Goal: Task Accomplishment & Management: Use online tool/utility

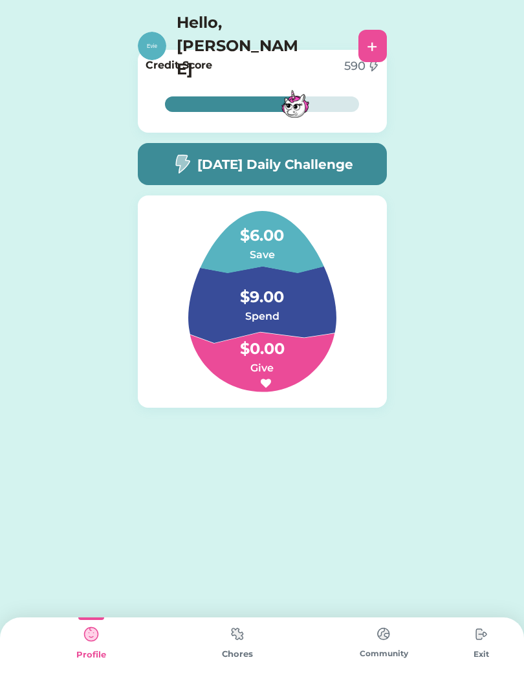
click at [361, 173] on div "[DATE] Daily Challenge" at bounding box center [262, 164] width 249 height 42
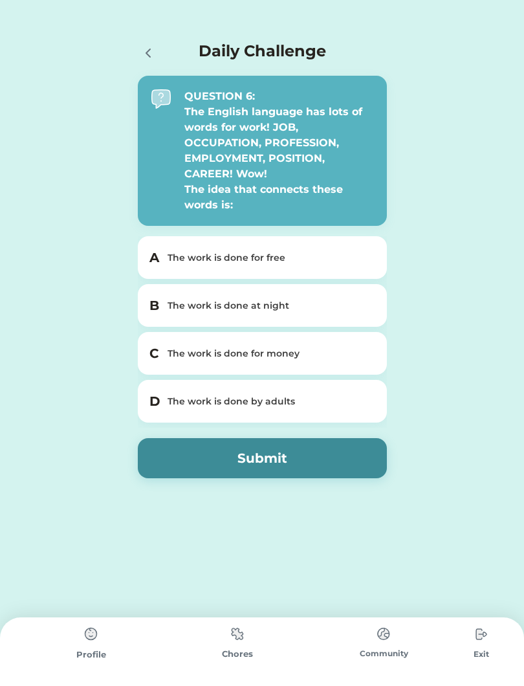
click at [234, 654] on div "Chores" at bounding box center [237, 654] width 146 height 13
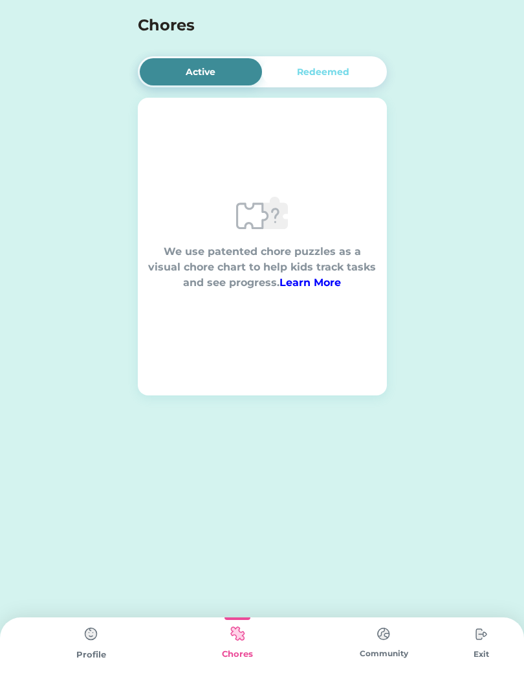
click at [212, 221] on div "We use patented chore puzzles as a visual chore chart to help kids track tasks …" at bounding box center [262, 247] width 249 height 120
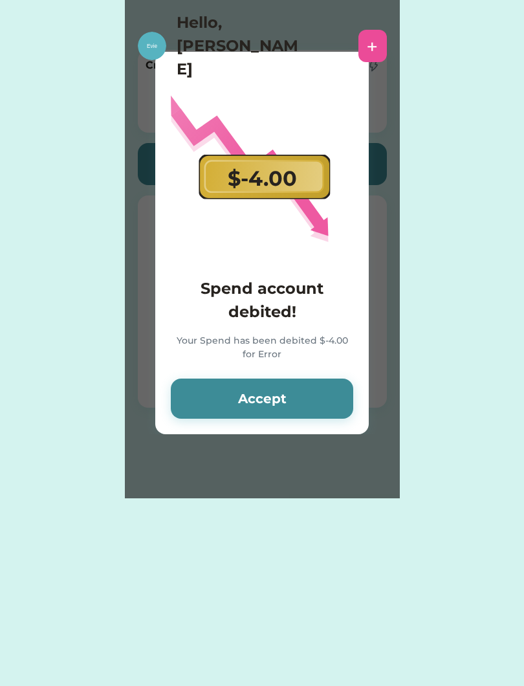
click at [295, 387] on button "Accept" at bounding box center [262, 399] width 183 height 40
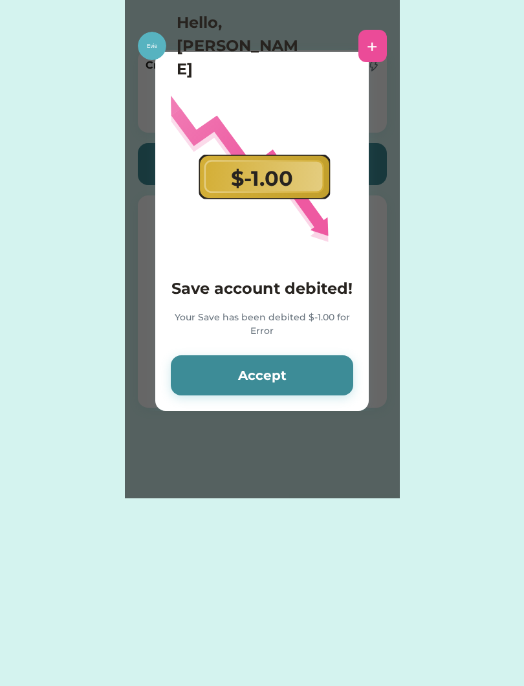
click at [293, 375] on button "Accept" at bounding box center [262, 375] width 183 height 40
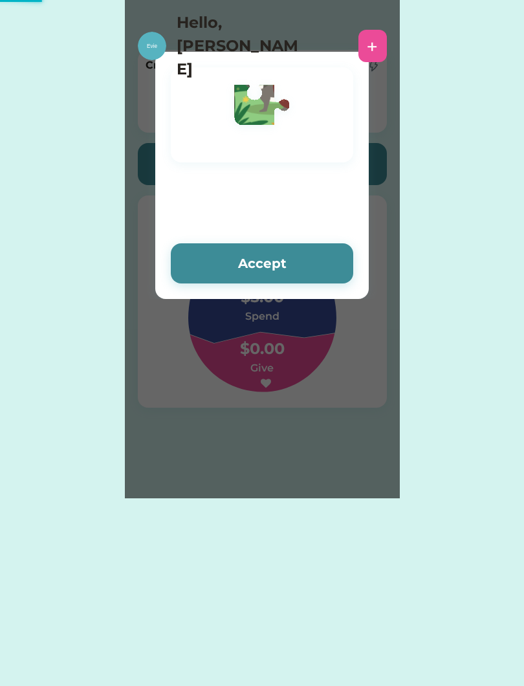
click at [295, 382] on div "Please wait $ account credited! Your account has been credited $ Accept Accept" at bounding box center [262, 249] width 275 height 498
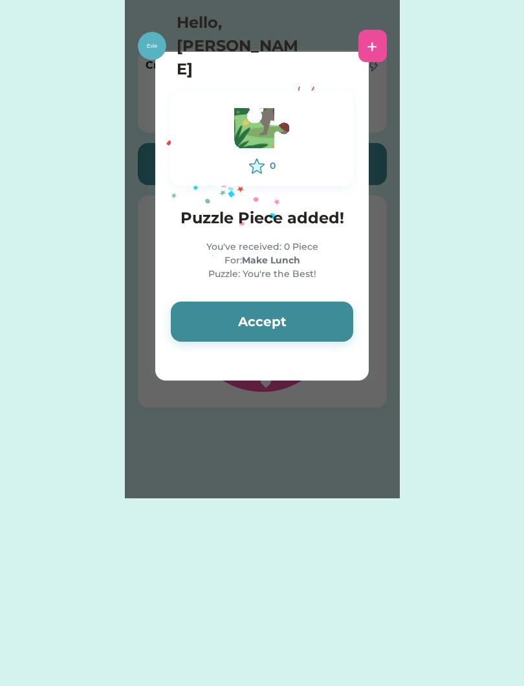
click at [319, 318] on button "Accept" at bounding box center [262, 322] width 183 height 40
click at [308, 315] on button "Accept" at bounding box center [262, 322] width 183 height 40
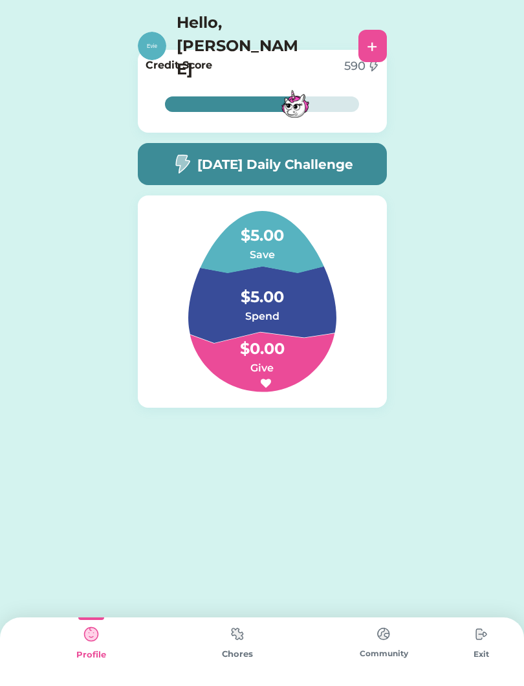
click at [241, 647] on img at bounding box center [238, 633] width 26 height 25
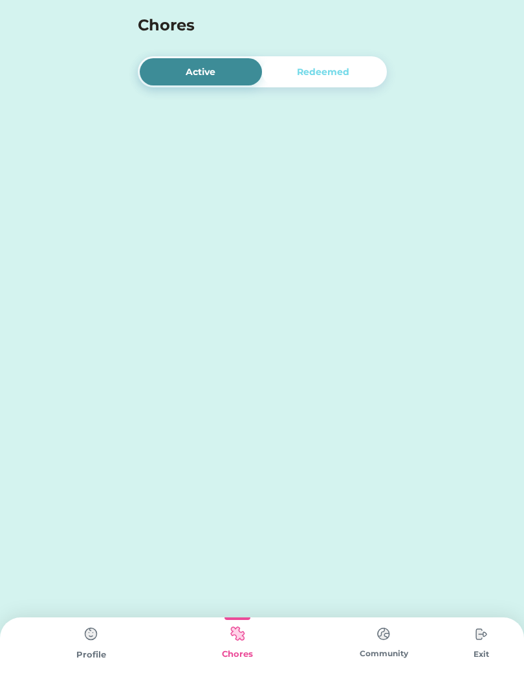
click at [256, 625] on div "Chores" at bounding box center [237, 652] width 146 height 69
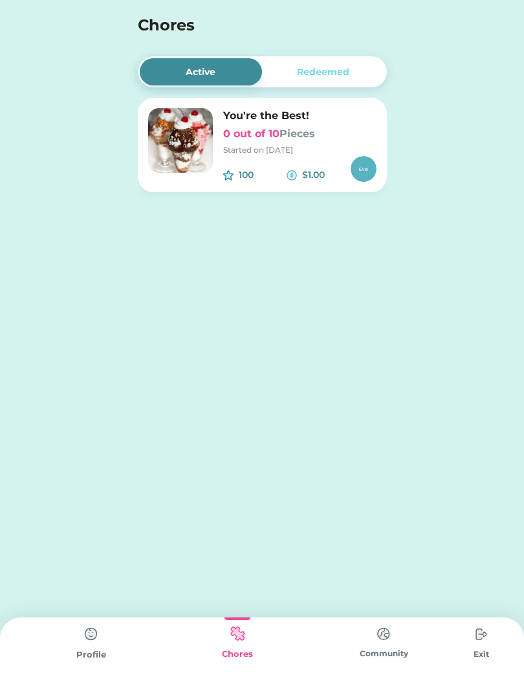
click at [298, 146] on div "Started on 8/19/25" at bounding box center [299, 150] width 153 height 12
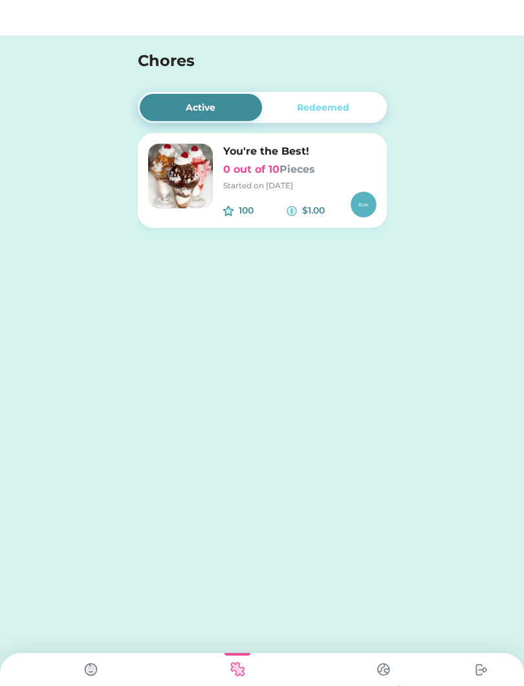
click at [298, 146] on div "Started on 8/19/25" at bounding box center [299, 150] width 153 height 12
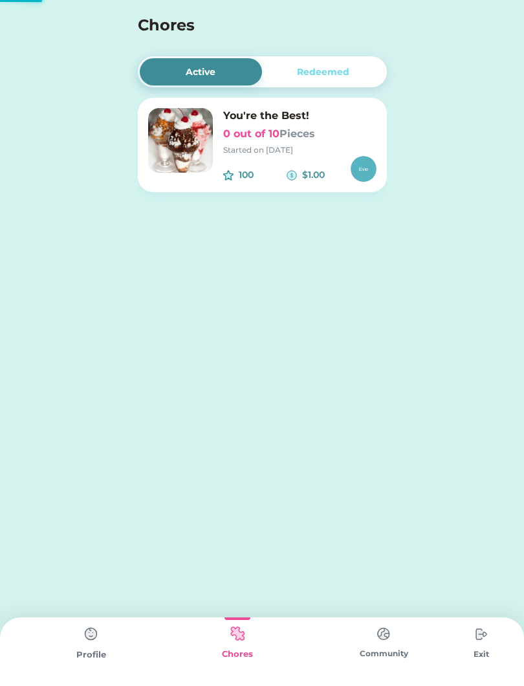
click at [307, 145] on div "Started on 8/19/25" at bounding box center [299, 150] width 153 height 12
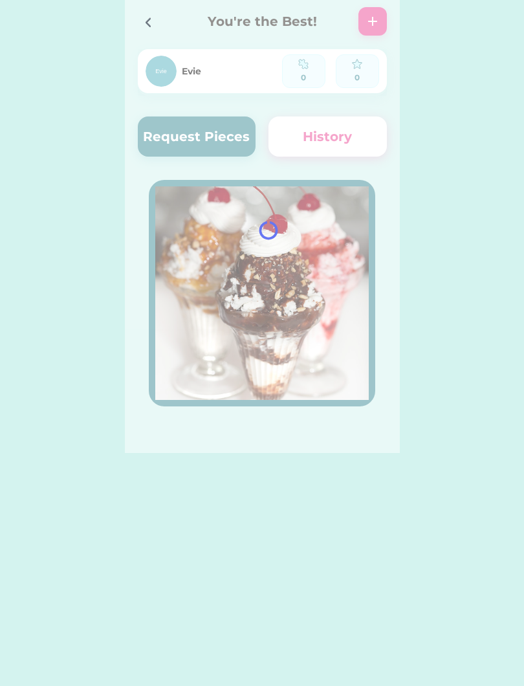
click at [303, 133] on div at bounding box center [262, 226] width 275 height 453
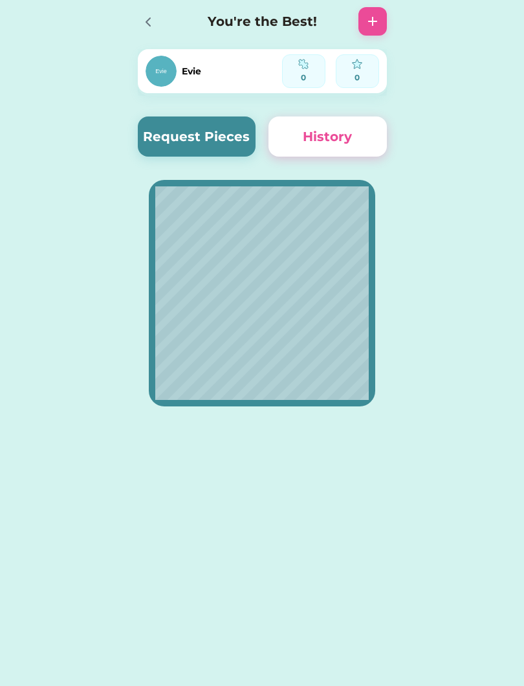
click at [172, 142] on button "Request Pieces" at bounding box center [197, 137] width 118 height 40
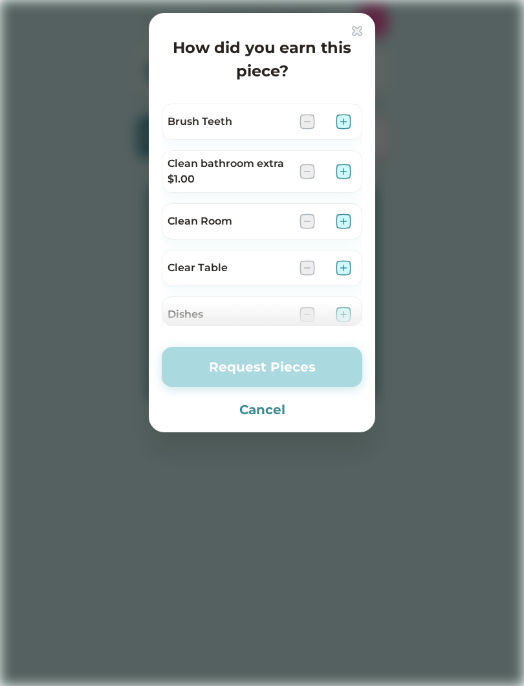
click at [339, 122] on img at bounding box center [344, 122] width 16 height 16
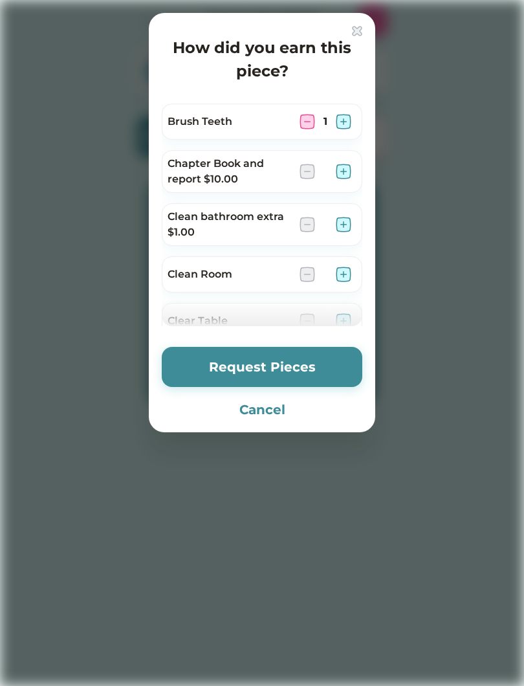
click at [306, 122] on img at bounding box center [308, 122] width 16 height 16
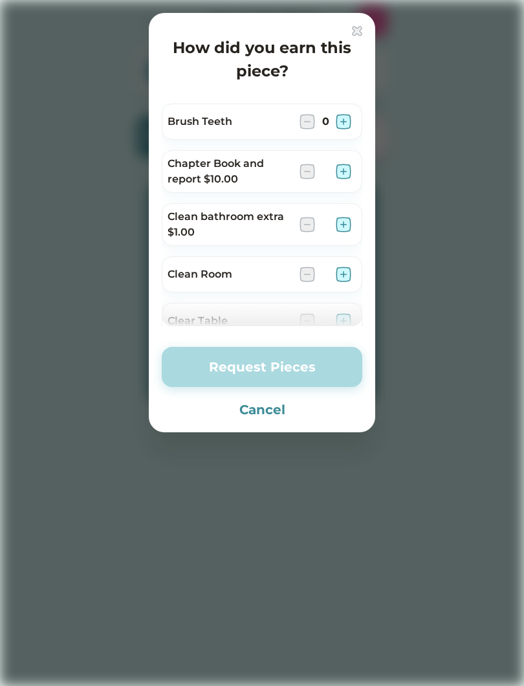
click at [308, 116] on img at bounding box center [308, 122] width 16 height 16
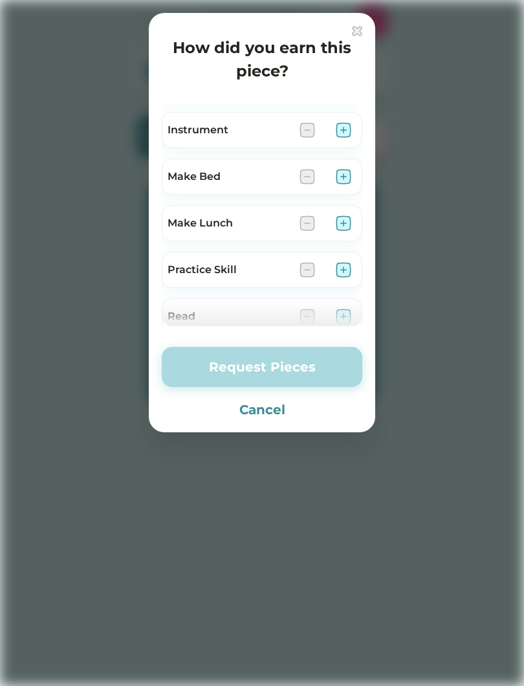
scroll to position [512, 0]
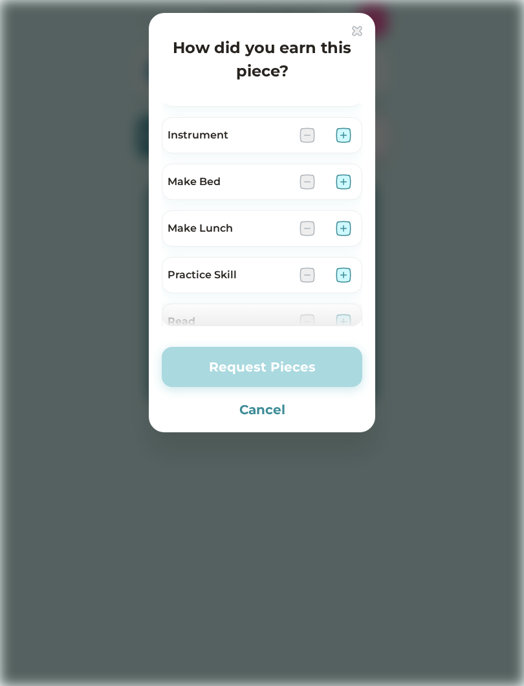
click at [350, 177] on img at bounding box center [344, 182] width 16 height 16
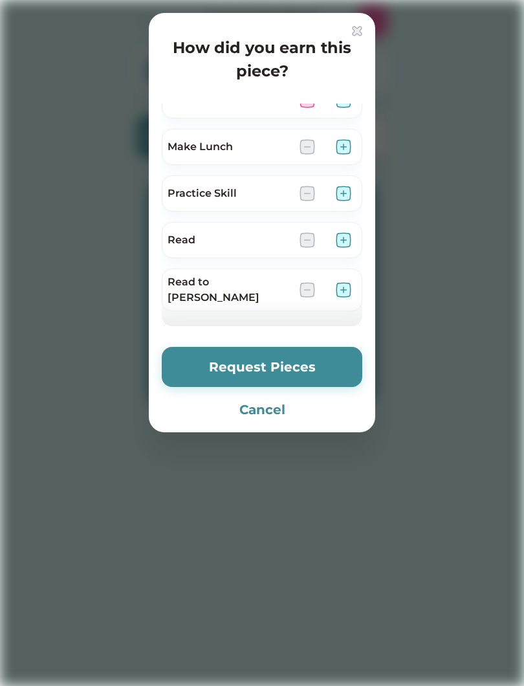
scroll to position [594, 0]
click at [357, 191] on div "Practice Skill" at bounding box center [262, 193] width 201 height 36
click at [359, 227] on div "Read" at bounding box center [262, 239] width 201 height 36
click at [344, 192] on img at bounding box center [344, 193] width 16 height 16
click at [338, 235] on img at bounding box center [344, 240] width 16 height 16
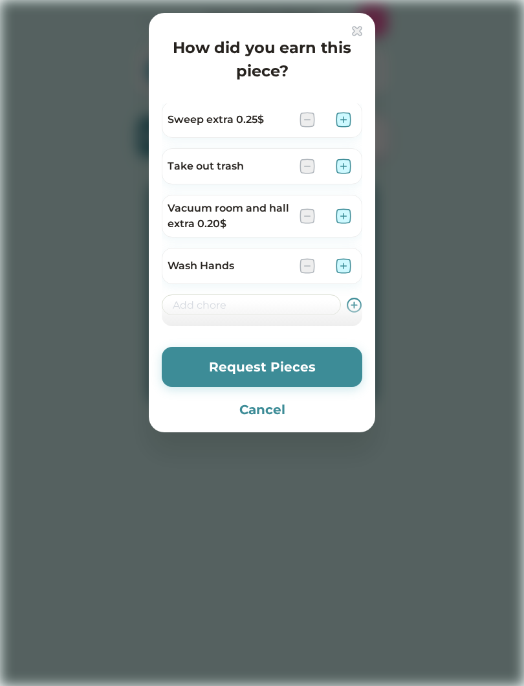
scroll to position [861, 0]
click at [205, 354] on button "Request Pieces" at bounding box center [262, 367] width 201 height 40
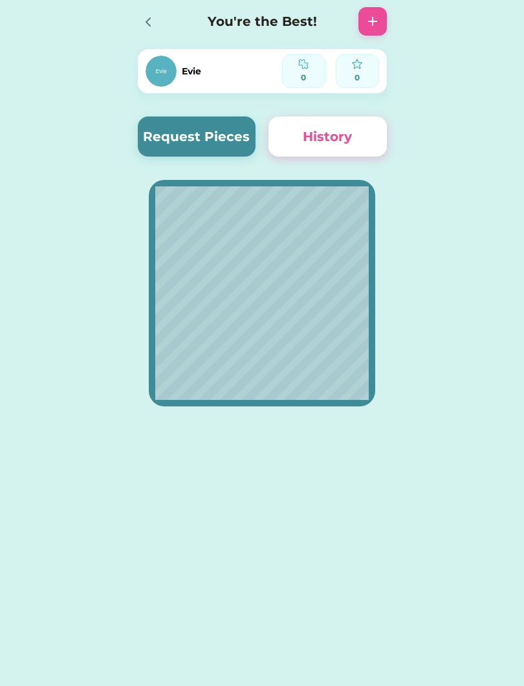
click at [340, 133] on button "History" at bounding box center [328, 137] width 118 height 40
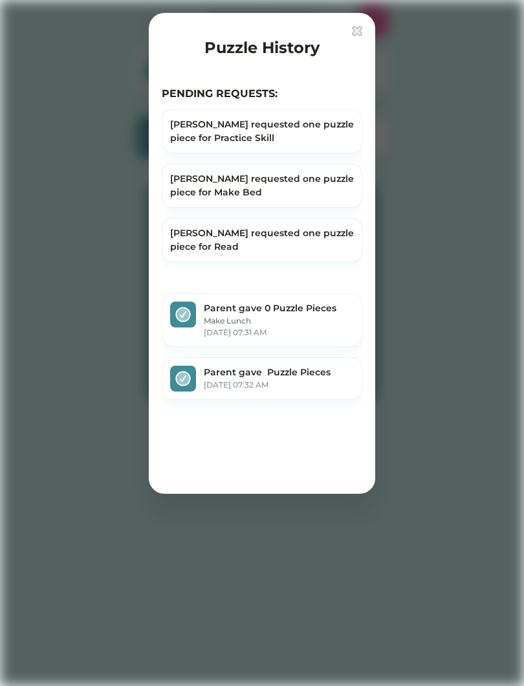
click at [19, 87] on div at bounding box center [262, 343] width 524 height 686
